Goal: Contribute content

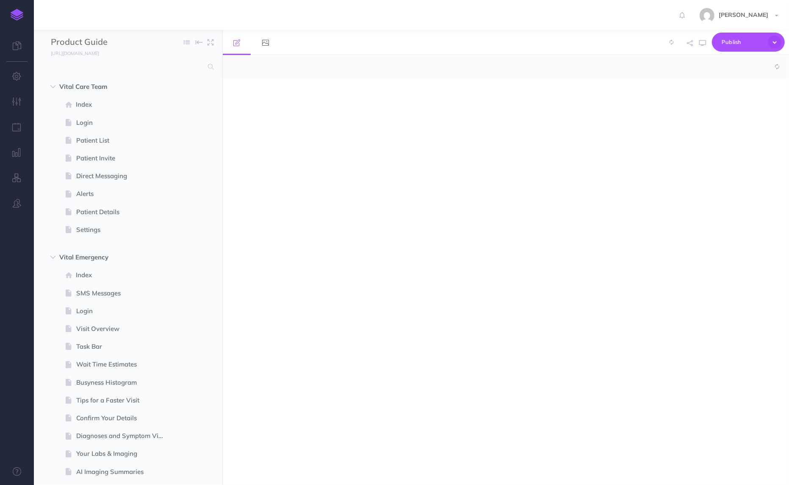
select select "null"
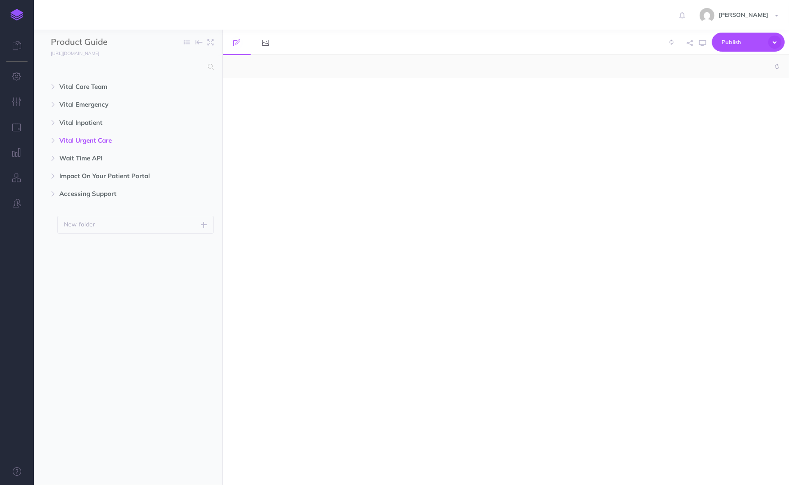
select select "null"
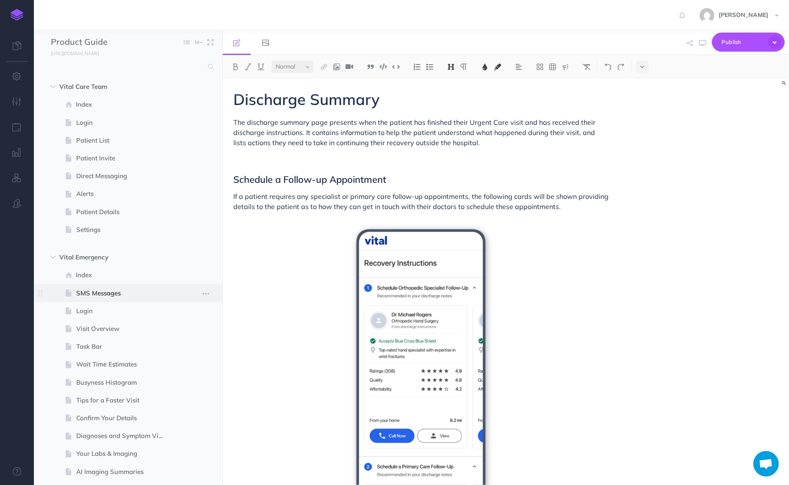
click at [119, 296] on span "SMS Messages" at bounding box center [123, 293] width 95 height 10
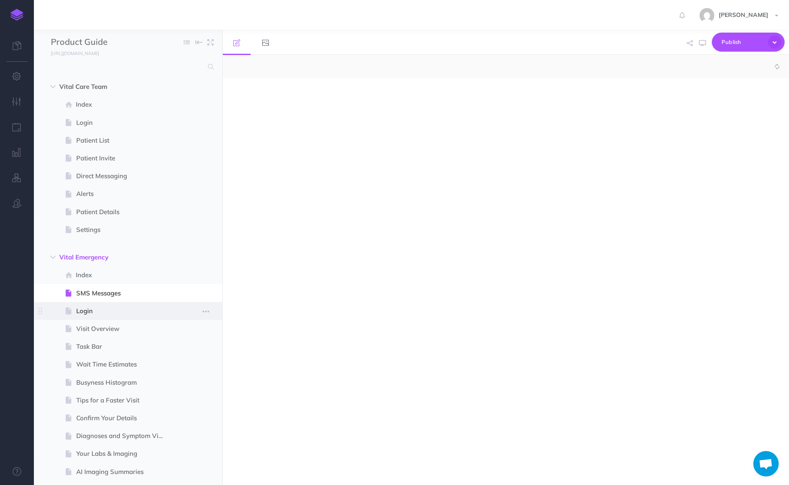
select select "null"
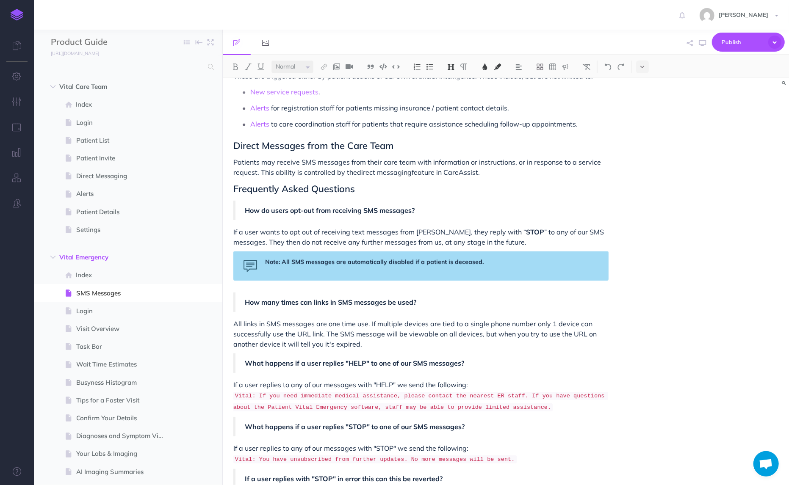
scroll to position [915, 0]
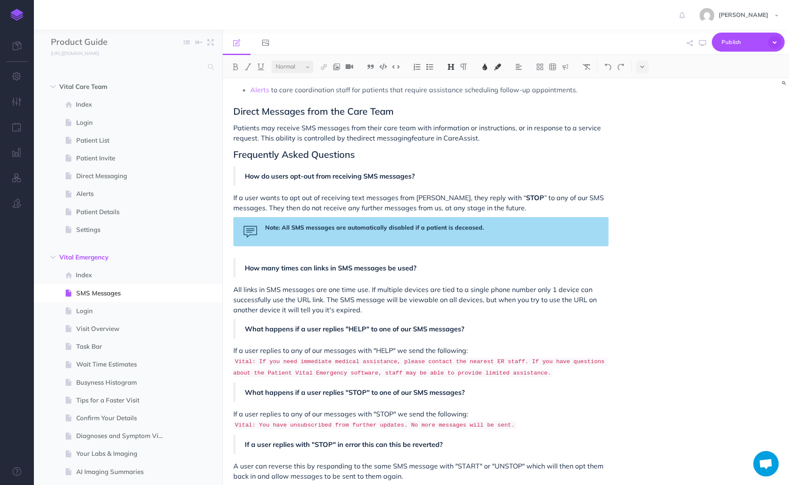
click at [426, 462] on span "A user can reverse this by responding to the same SMS message with "START" or "…" at bounding box center [419, 471] width 372 height 19
click at [421, 462] on p "A user can reverse this by responding to the same SMS message with "START" or "…" at bounding box center [420, 471] width 375 height 20
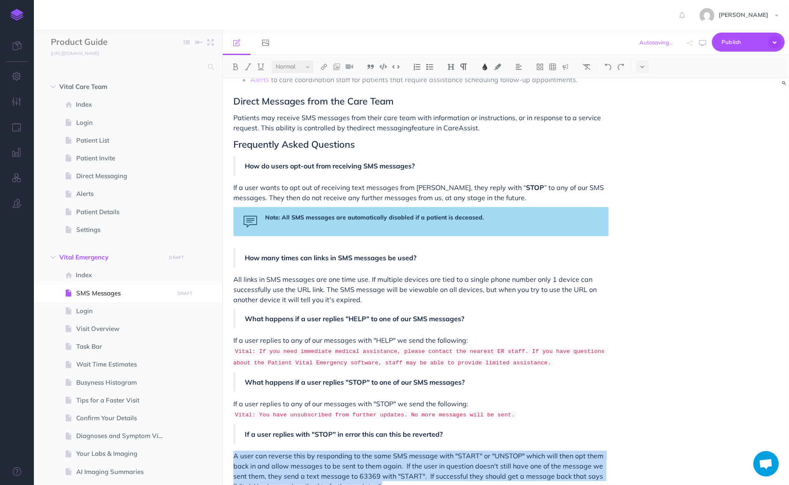
copy span "A user can reverse this by responding to the same SMS message with "START" or "…"
drag, startPoint x: 399, startPoint y: 478, endPoint x: 233, endPoint y: 441, distance: 170.2
click at [233, 451] on p "A user can reverse this by responding to the same SMS message with "START" or "…" at bounding box center [420, 471] width 375 height 41
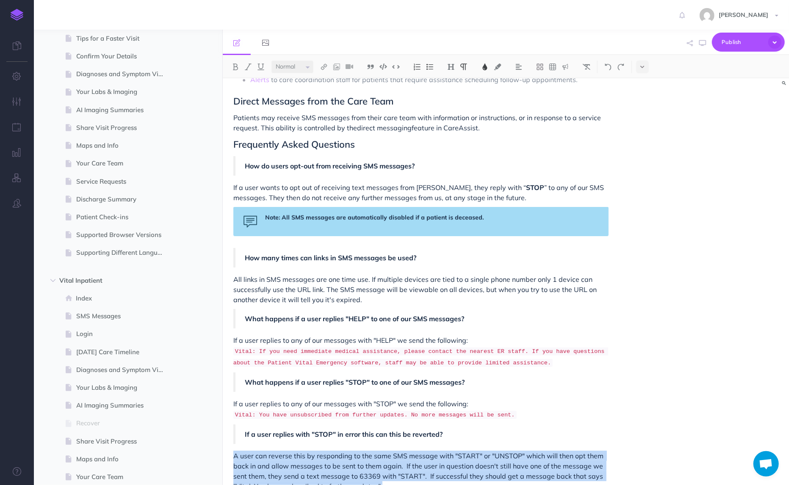
scroll to position [365, 0]
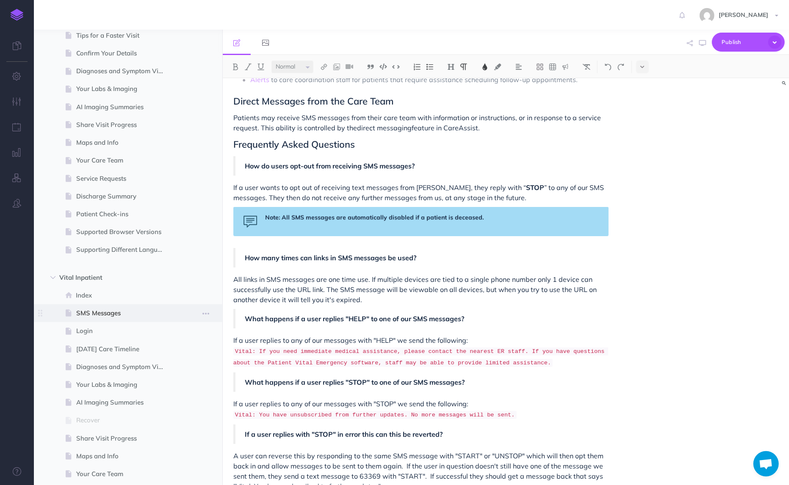
click at [115, 316] on span "SMS Messages" at bounding box center [123, 313] width 95 height 10
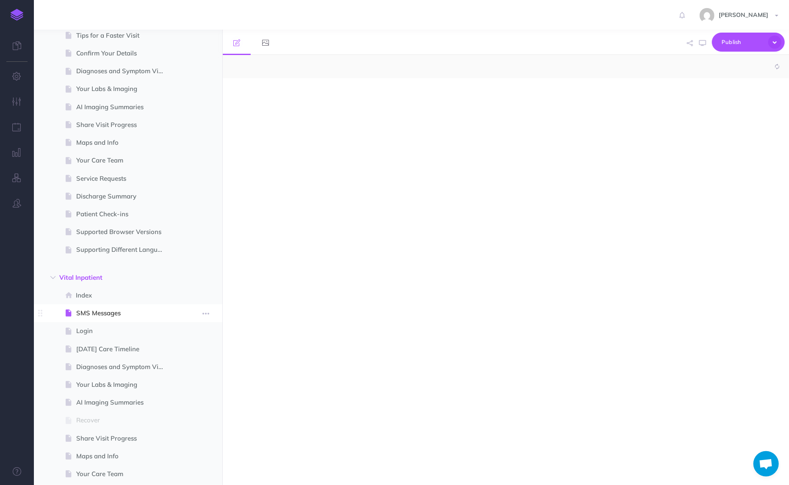
select select "null"
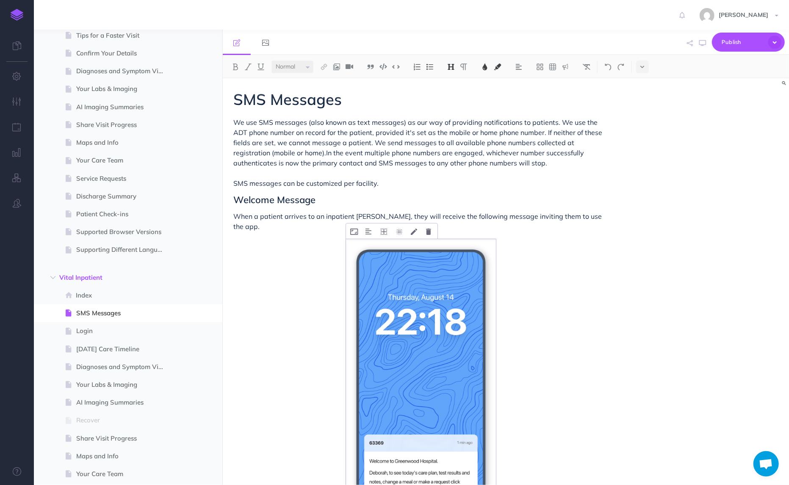
scroll to position [815, 0]
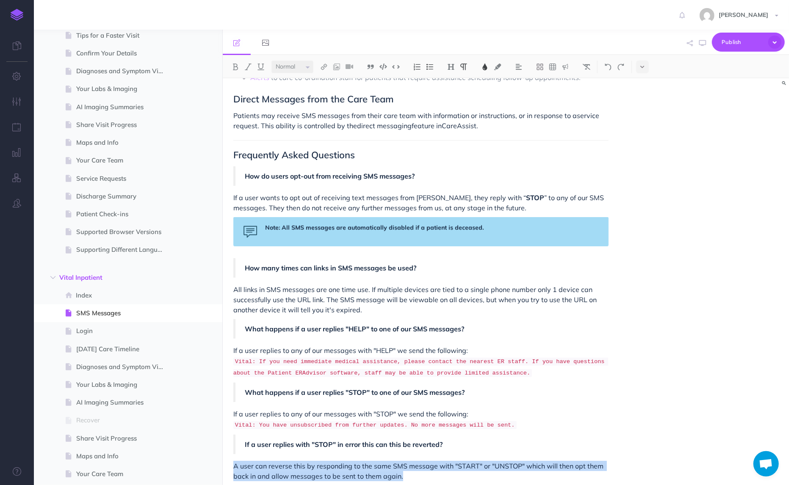
drag, startPoint x: 408, startPoint y: 465, endPoint x: 228, endPoint y: 457, distance: 180.2
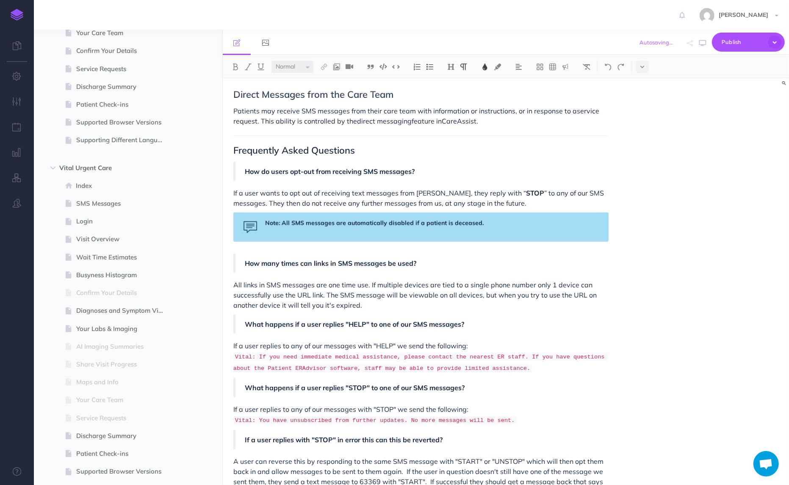
scroll to position [846, 0]
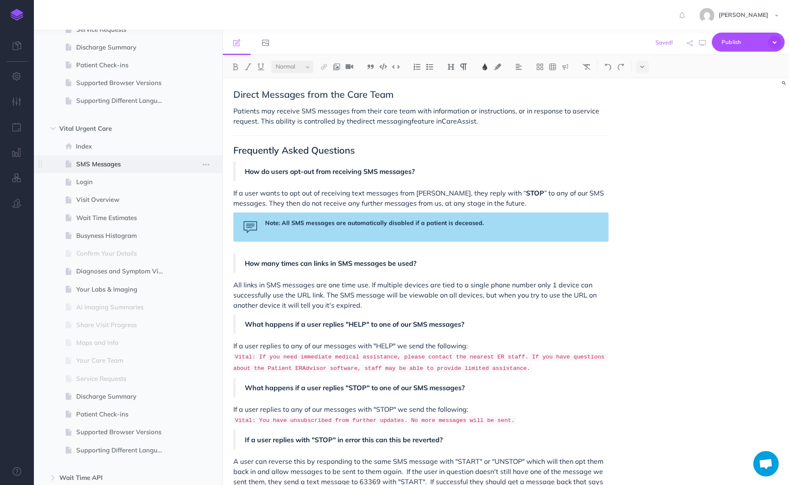
click at [102, 168] on span "SMS Messages" at bounding box center [123, 164] width 95 height 10
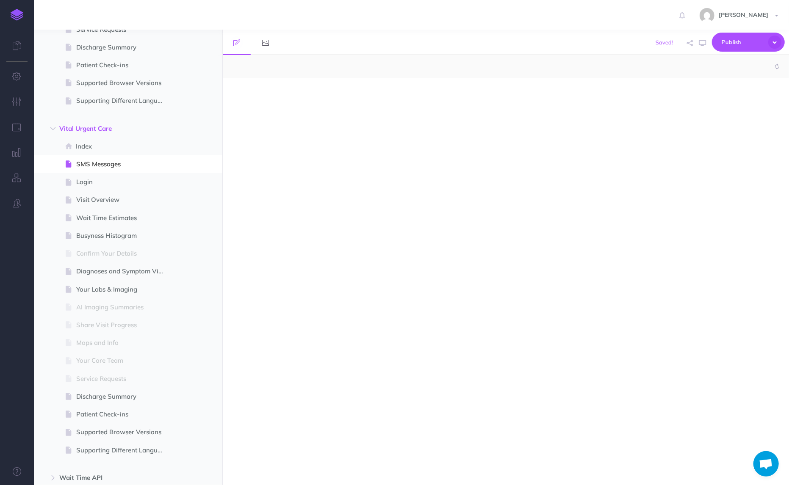
select select "null"
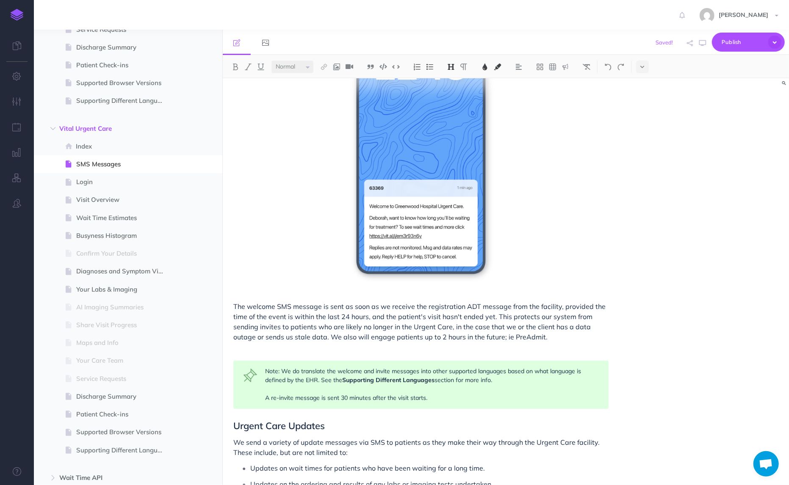
scroll to position [663, 0]
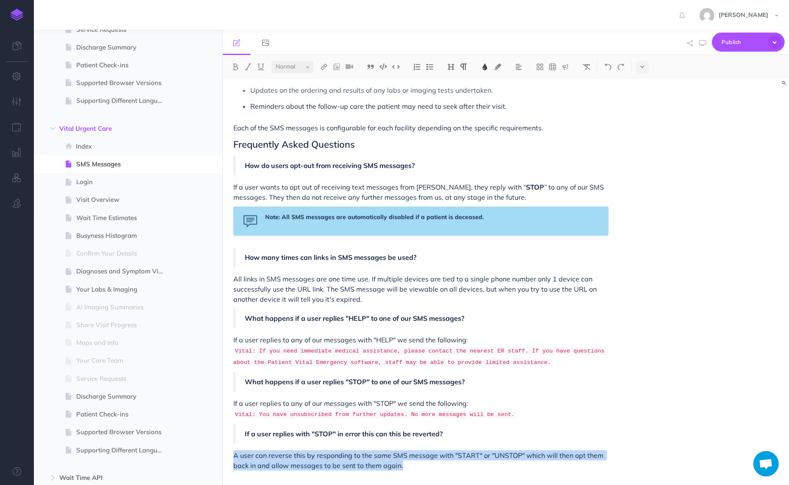
drag, startPoint x: 404, startPoint y: 465, endPoint x: 225, endPoint y: 454, distance: 179.5
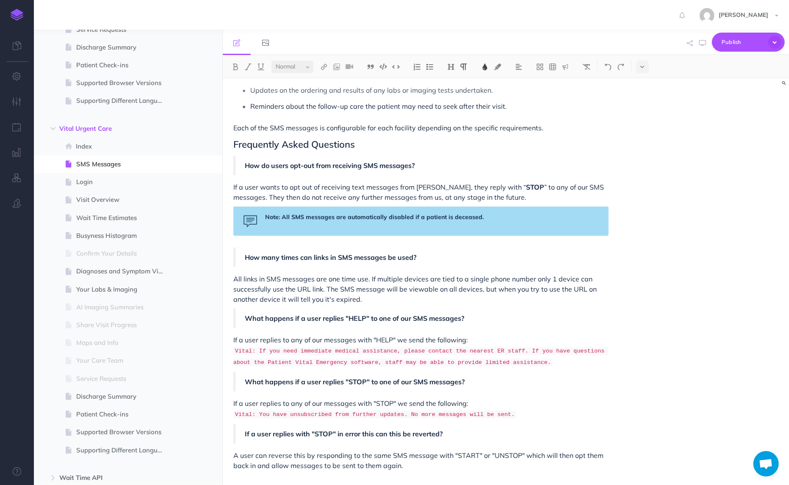
scroll to position [668, 0]
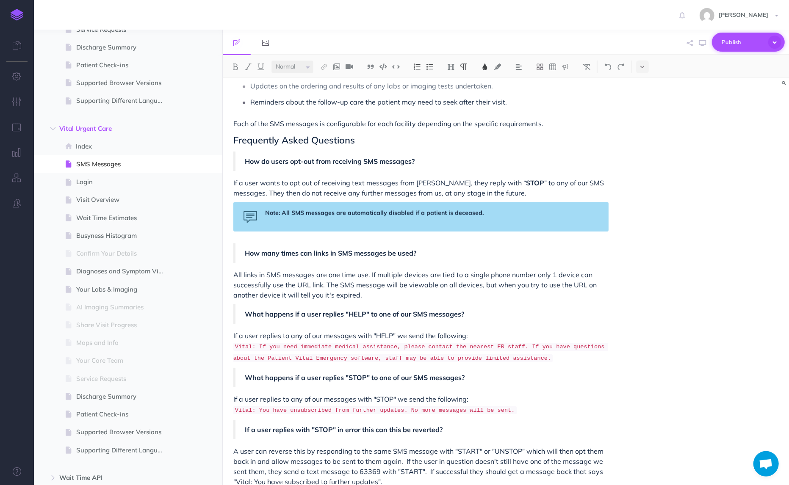
click at [773, 44] on icon "button" at bounding box center [774, 42] width 13 height 13
click at [731, 191] on div "SMS Messages We use SMS messages (also known as text messages) as our way of pr…" at bounding box center [506, 281] width 566 height 407
click at [771, 42] on icon "button" at bounding box center [774, 42] width 13 height 13
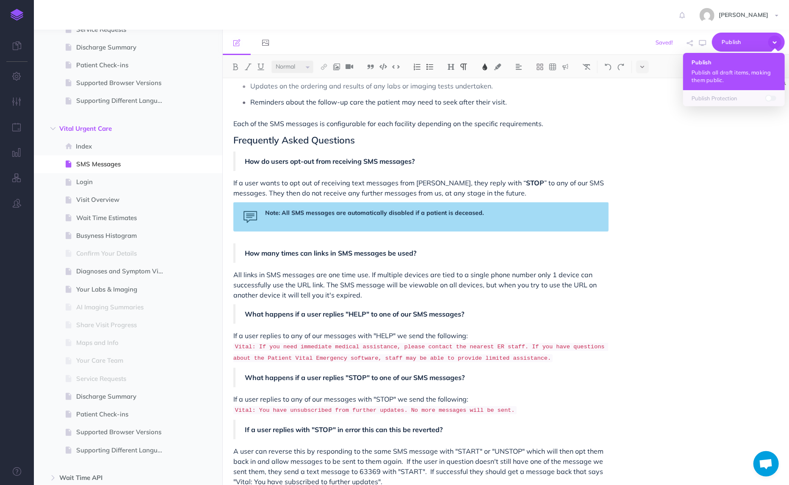
click at [745, 69] on p "Publish all draft items, making them public." at bounding box center [734, 76] width 85 height 15
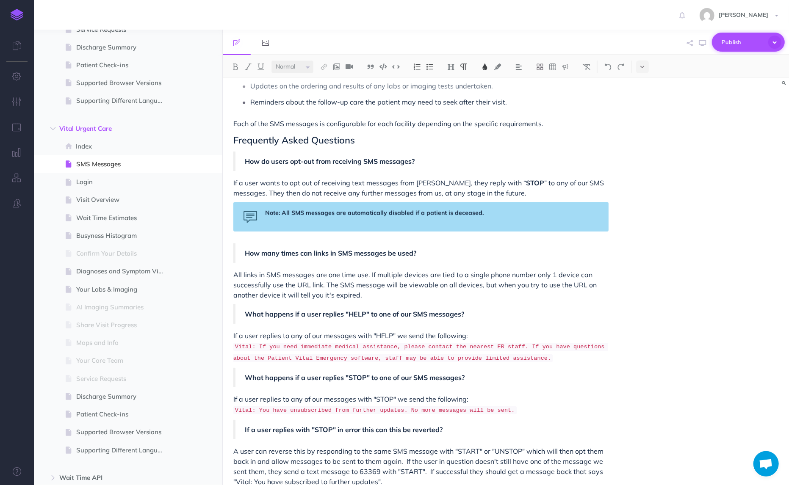
click at [777, 45] on icon "button" at bounding box center [774, 42] width 13 height 13
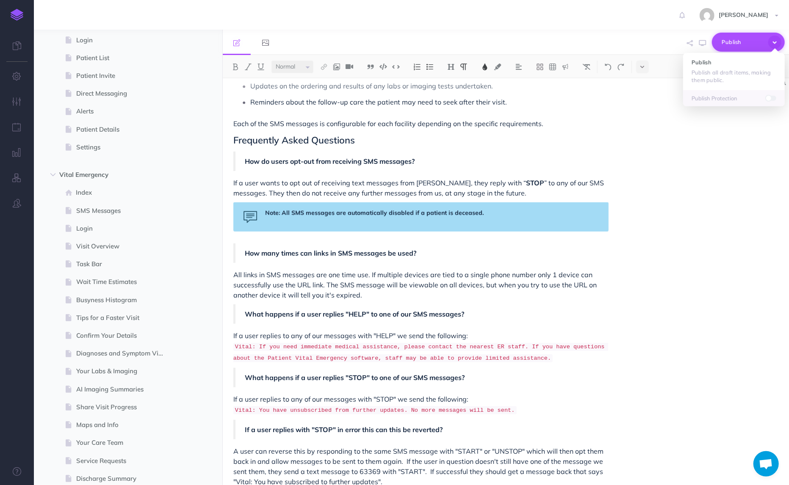
scroll to position [0, 0]
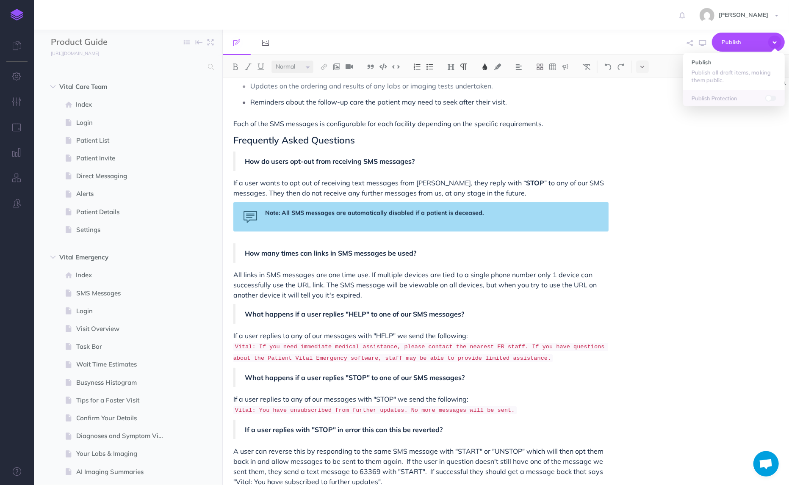
click at [163, 20] on div "Sean Thompson Settings Account Settings Teams Create Team Vital Support Documen…" at bounding box center [394, 15] width 776 height 30
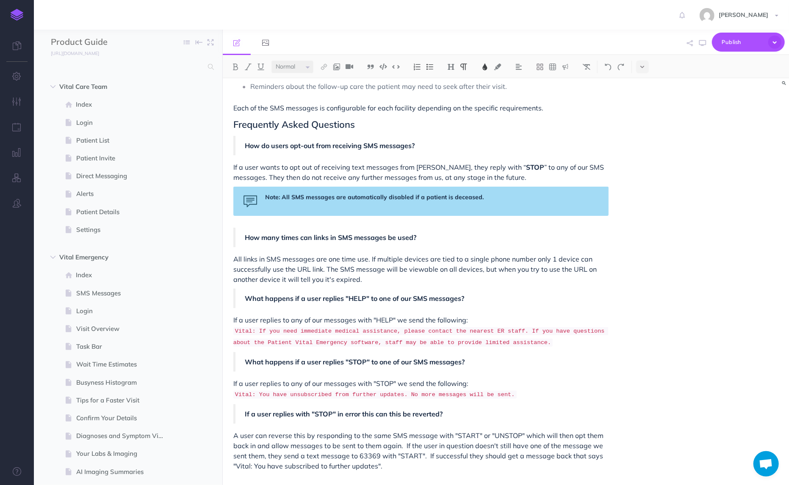
click at [284, 454] on span "A user can reverse this by responding to the same SMS message with "START" or "…" at bounding box center [419, 451] width 372 height 39
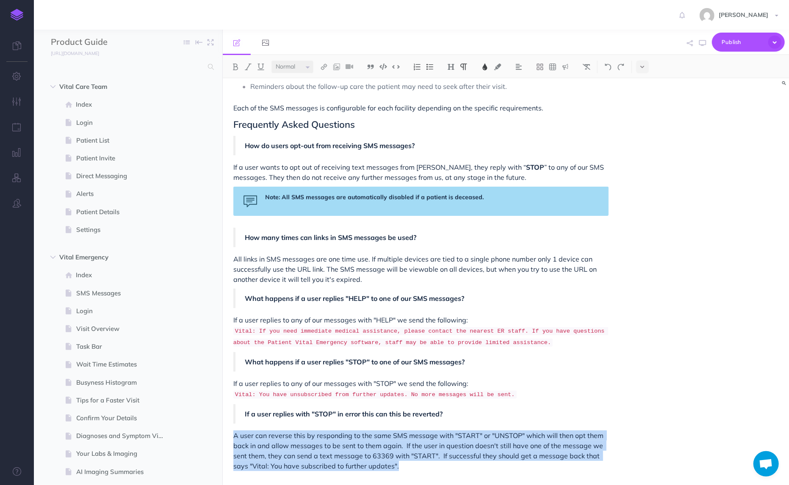
drag, startPoint x: 418, startPoint y: 467, endPoint x: 227, endPoint y: 433, distance: 194.1
copy span "A user can reverse this by responding to the same SMS message with "START" or "…"
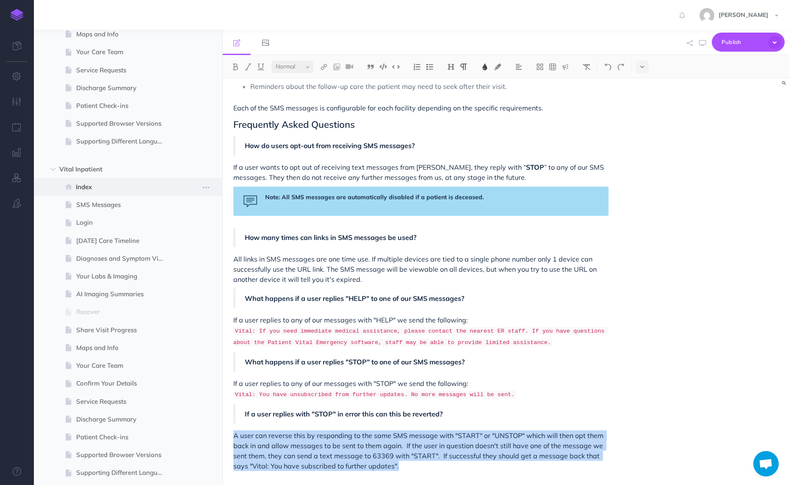
scroll to position [463, 0]
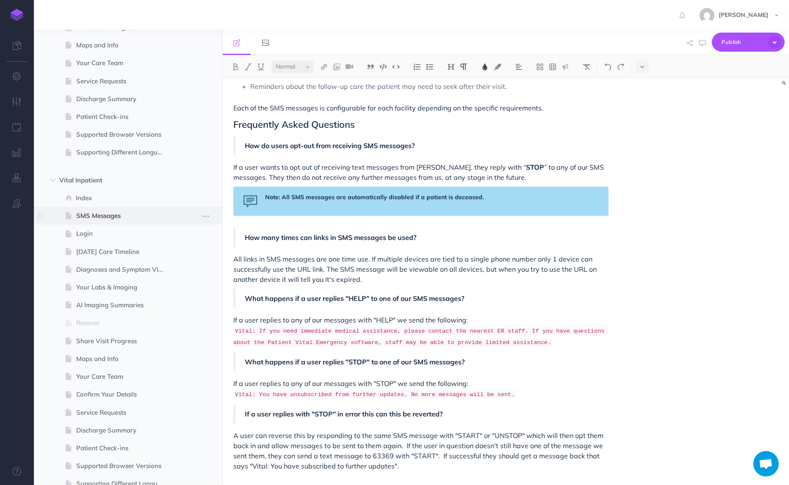
click at [115, 215] on span "SMS Messages" at bounding box center [123, 216] width 95 height 10
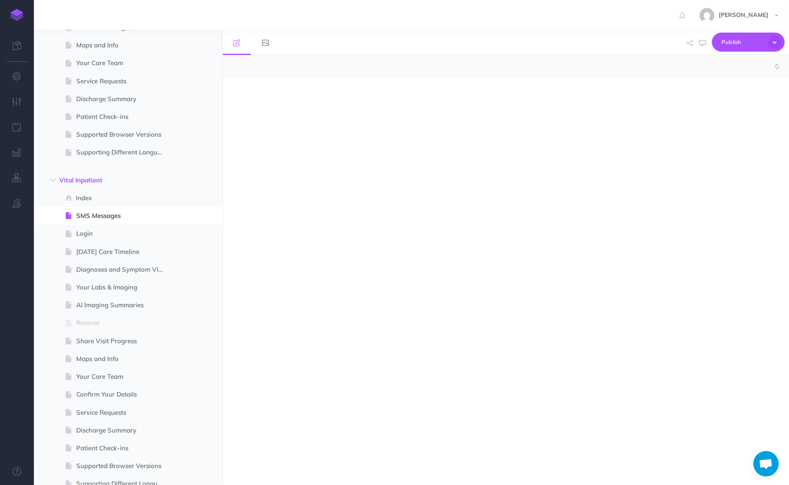
select select "null"
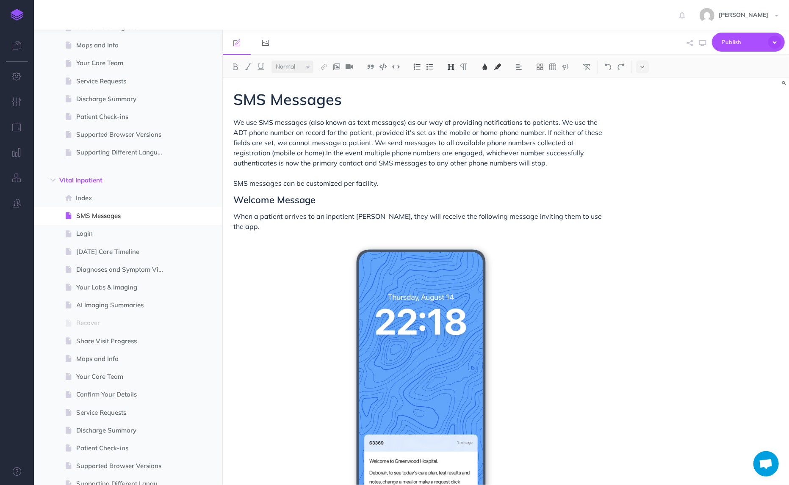
scroll to position [836, 0]
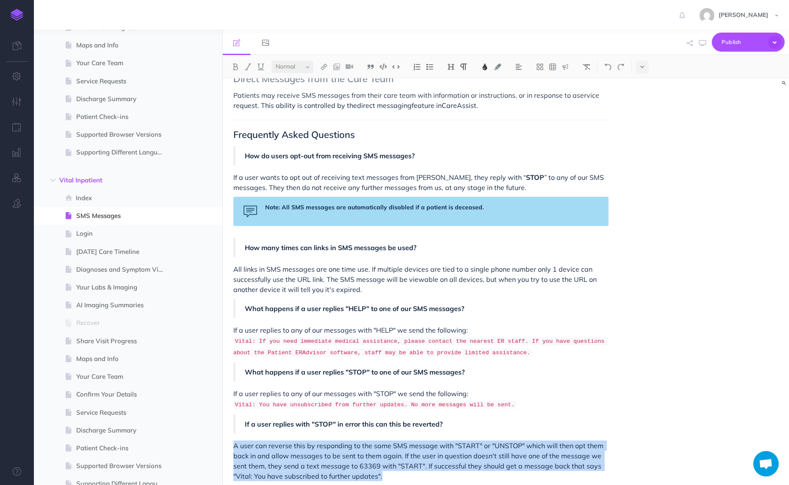
drag, startPoint x: 392, startPoint y: 465, endPoint x: 231, endPoint y: 437, distance: 163.4
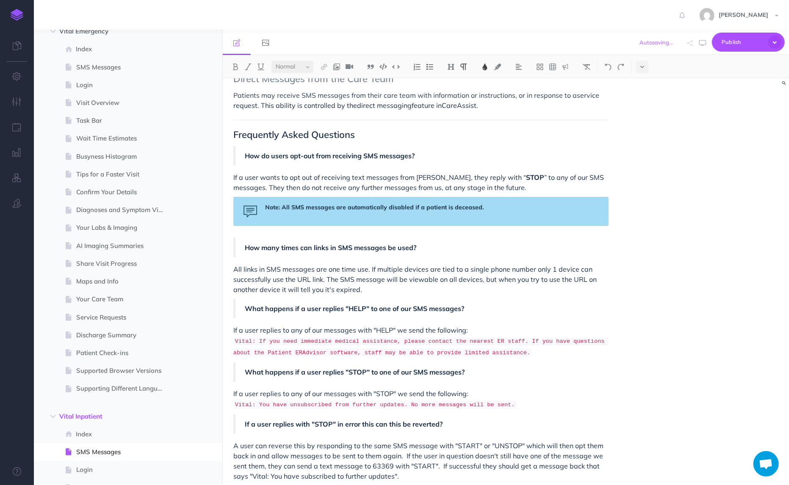
scroll to position [199, 0]
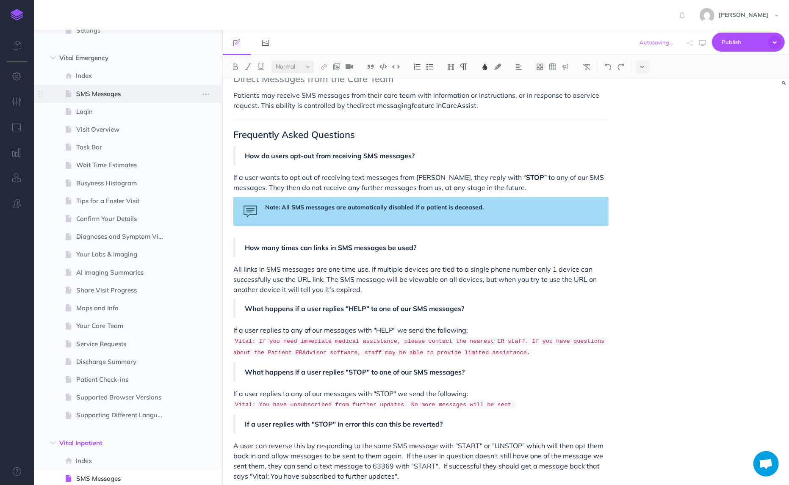
click at [105, 98] on span "SMS Messages" at bounding box center [123, 94] width 95 height 10
click at [91, 89] on span "SMS Messages" at bounding box center [123, 94] width 95 height 10
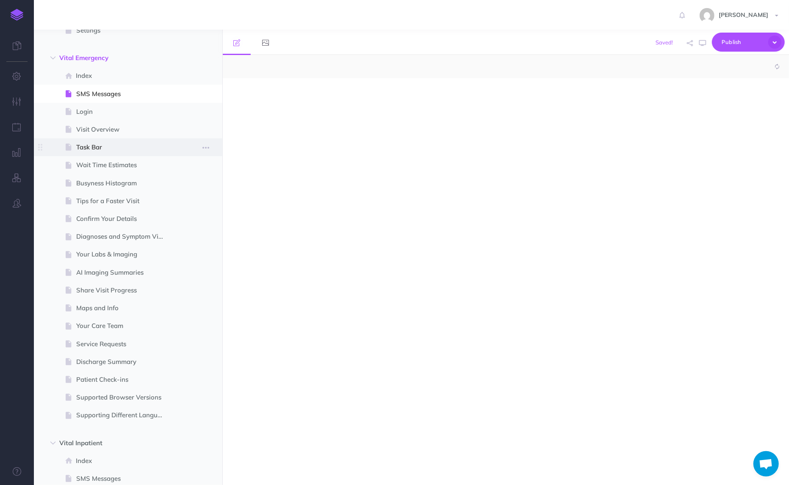
select select "null"
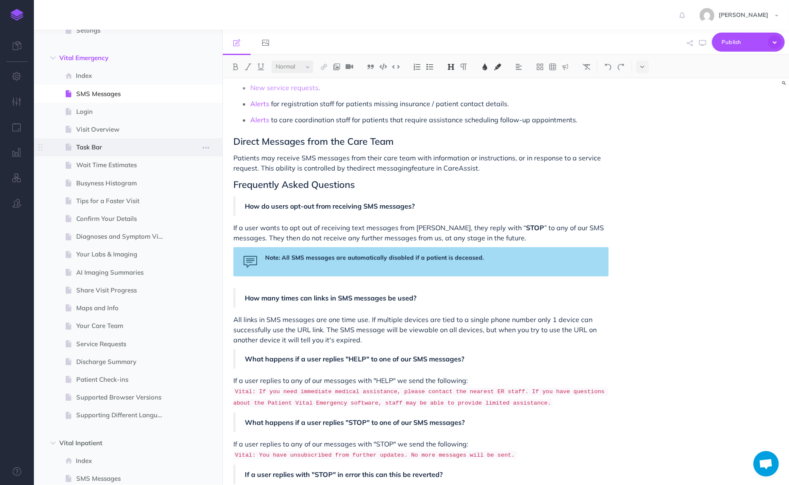
scroll to position [936, 0]
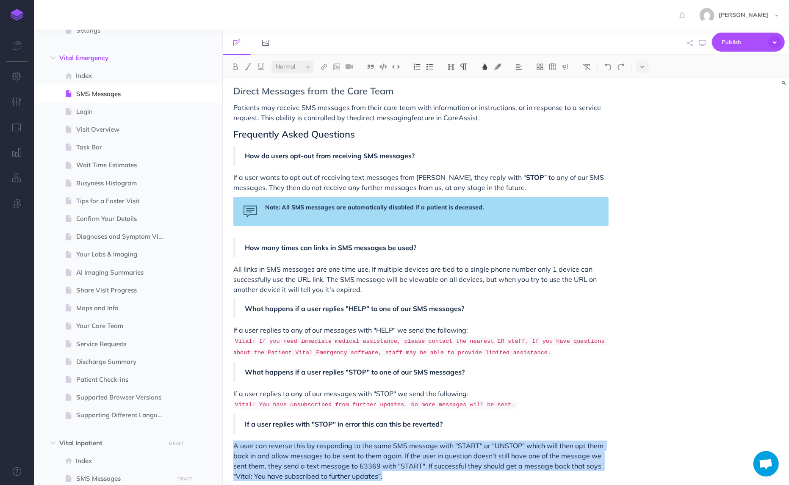
drag, startPoint x: 399, startPoint y: 465, endPoint x: 230, endPoint y: 431, distance: 172.4
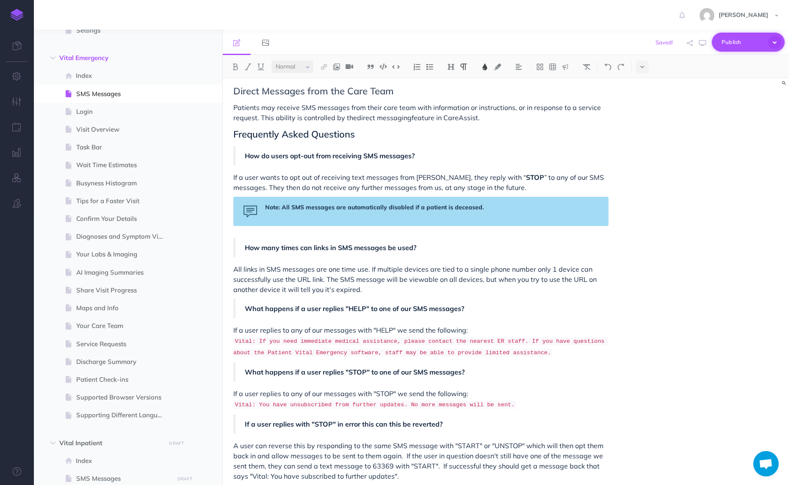
click at [776, 40] on icon "button" at bounding box center [774, 42] width 13 height 13
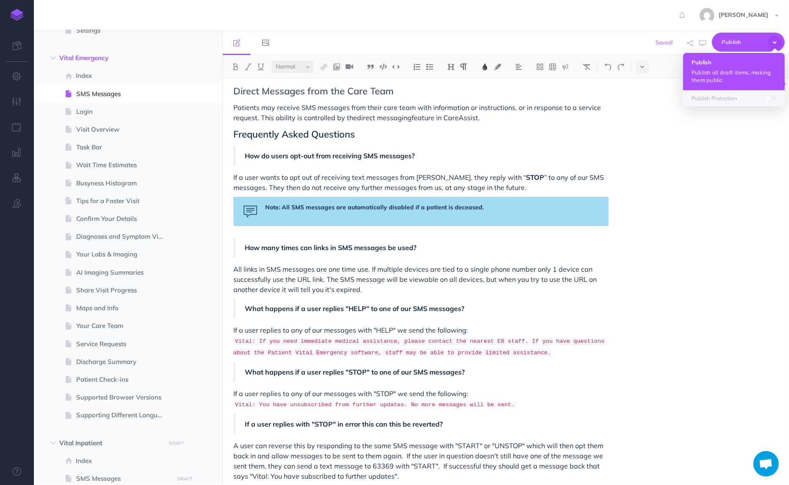
click at [740, 75] on p "Publish all draft items, making them public." at bounding box center [734, 76] width 85 height 15
